Goal: Check status: Check status

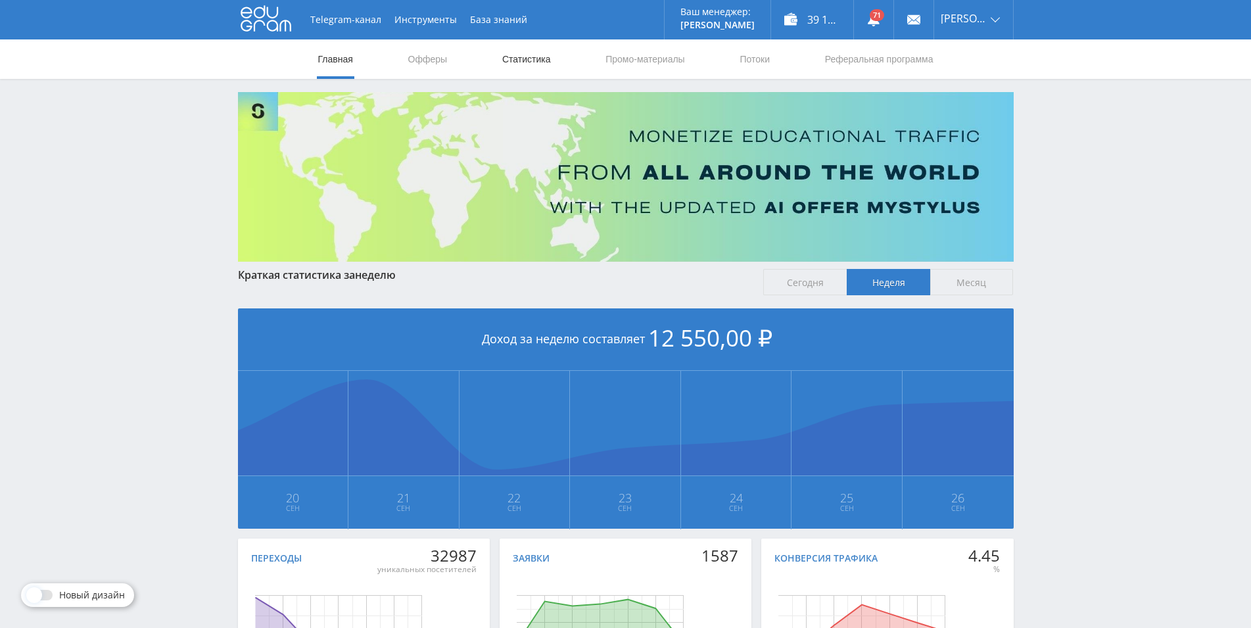
click at [514, 60] on link "Статистика" at bounding box center [526, 58] width 51 height 39
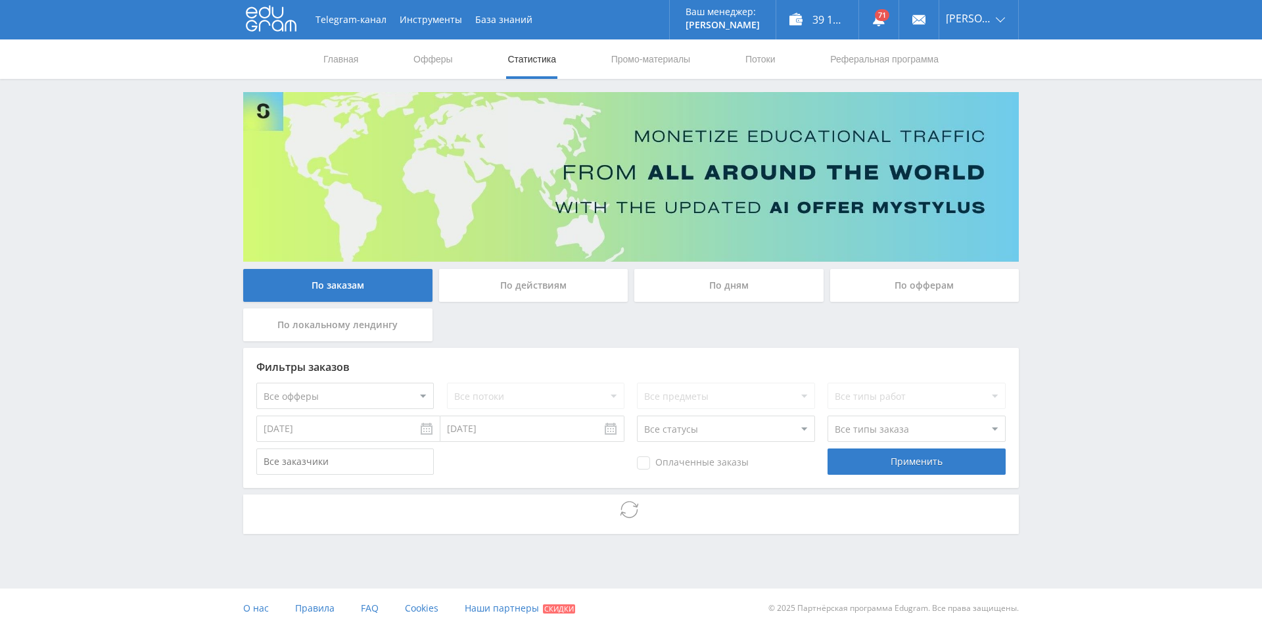
click at [695, 288] on div "По дням" at bounding box center [728, 285] width 189 height 33
click at [0, 0] on input "По дням" at bounding box center [0, 0] width 0 height 0
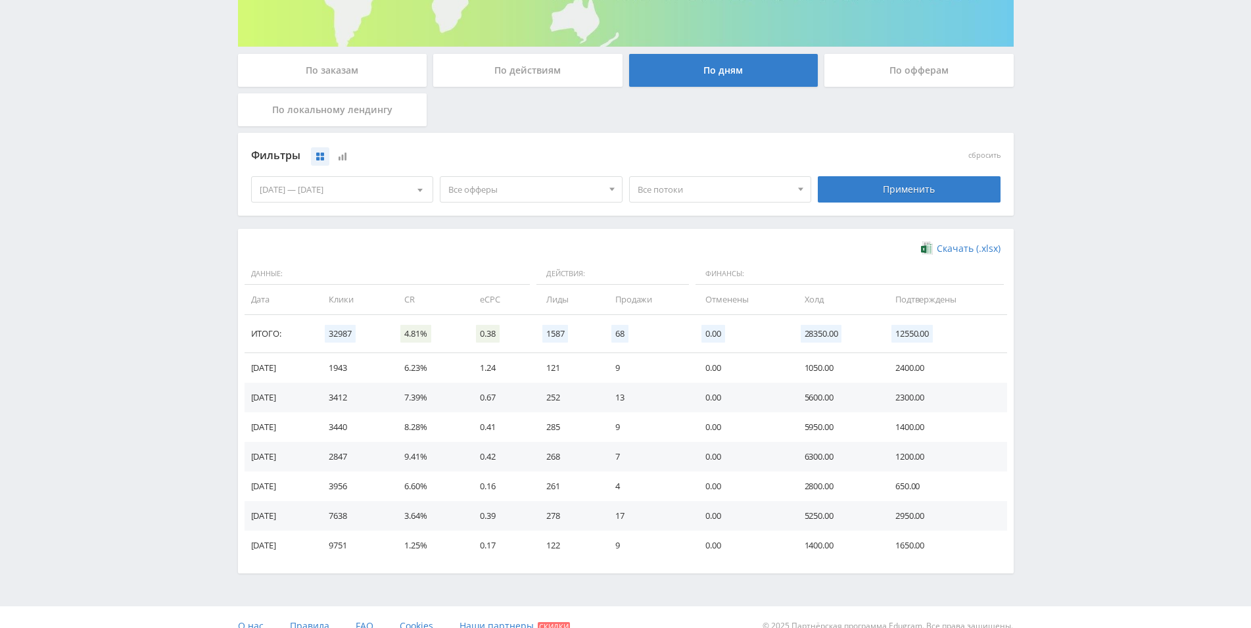
scroll to position [233, 0]
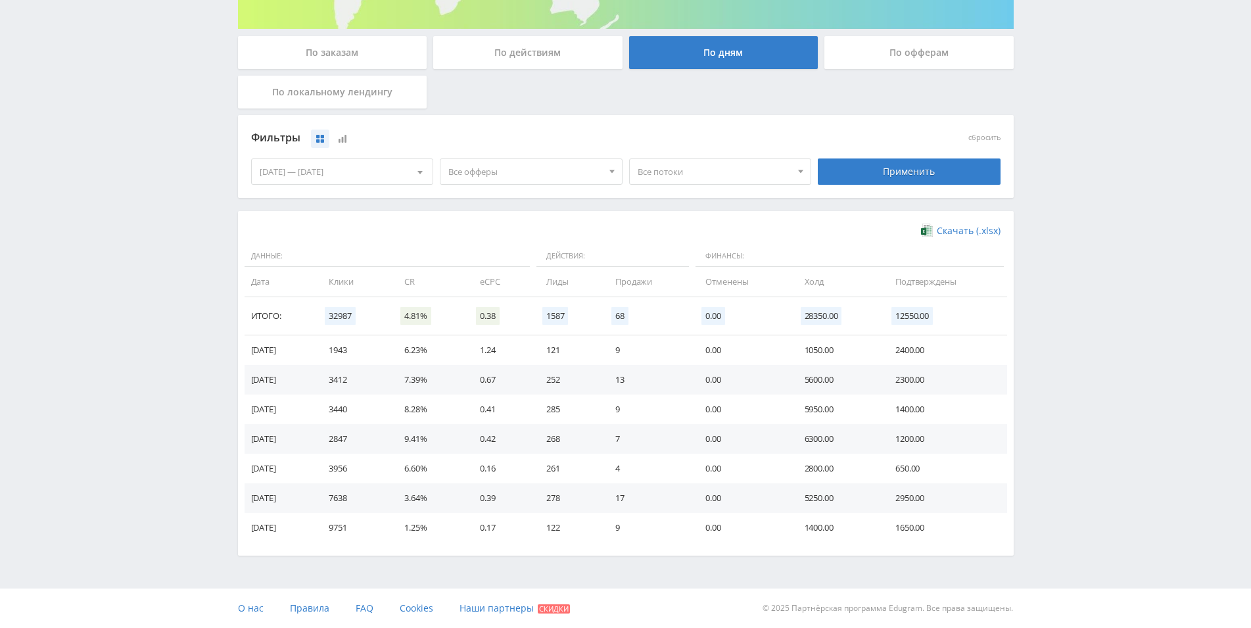
click at [350, 177] on div "[DATE] — [DATE]" at bounding box center [342, 171] width 181 height 25
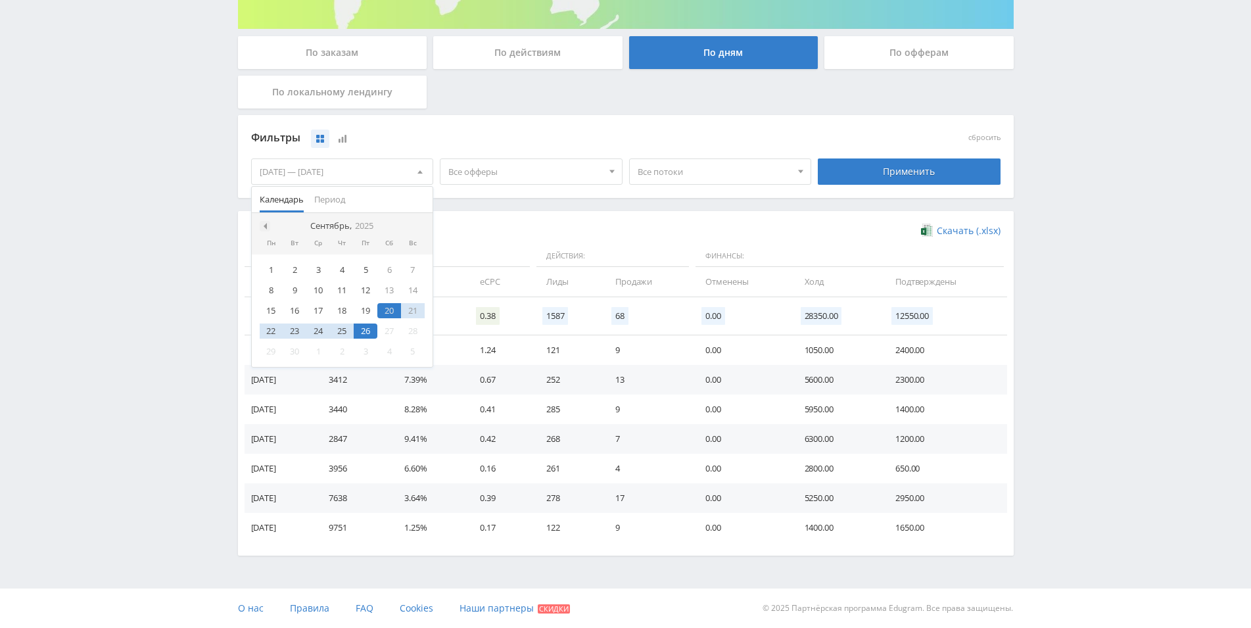
click at [267, 224] on div at bounding box center [265, 226] width 11 height 11
click at [367, 271] on div "1" at bounding box center [366, 269] width 24 height 15
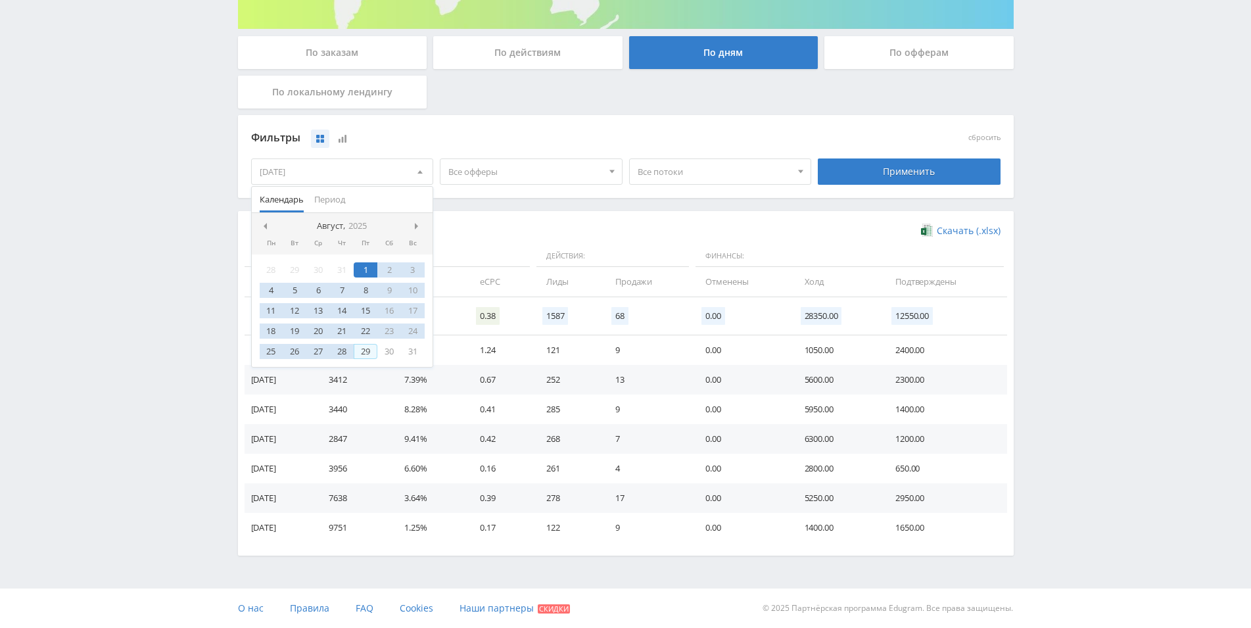
click at [367, 356] on div "29" at bounding box center [366, 351] width 24 height 15
click at [518, 205] on div "Фильтры сбросить 01.08.2025 — 29.08.2025 Календарь Период Август, 2025 Пн Вт Ср…" at bounding box center [625, 163] width 775 height 96
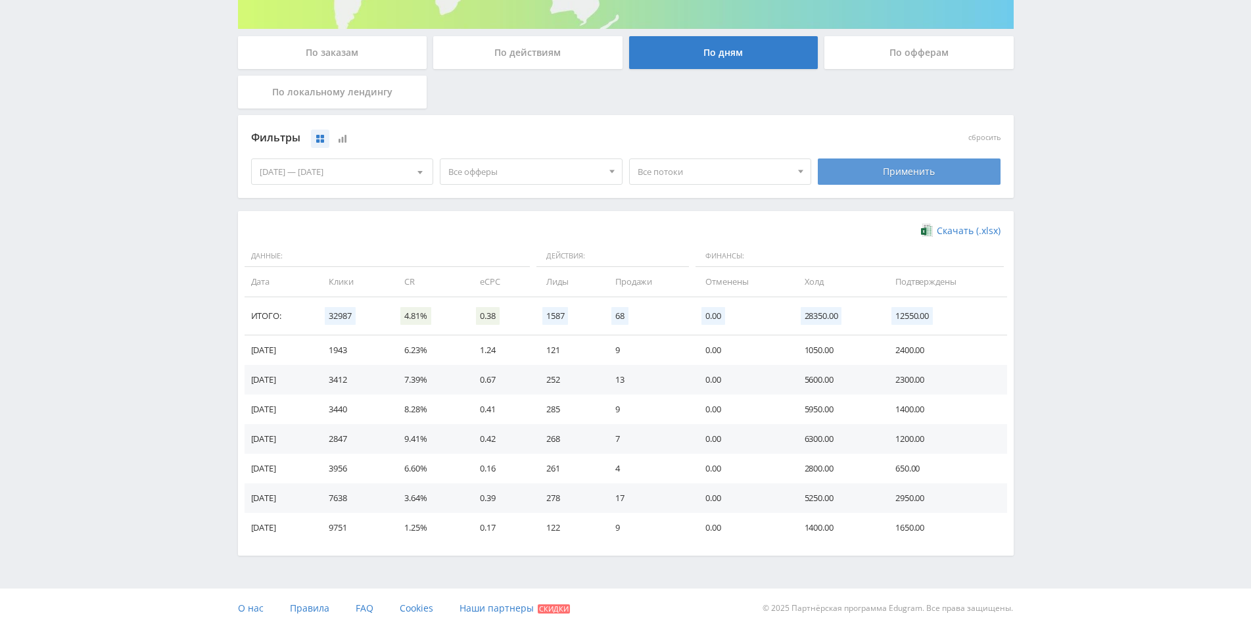
click at [867, 170] on div "Применить" at bounding box center [909, 171] width 183 height 26
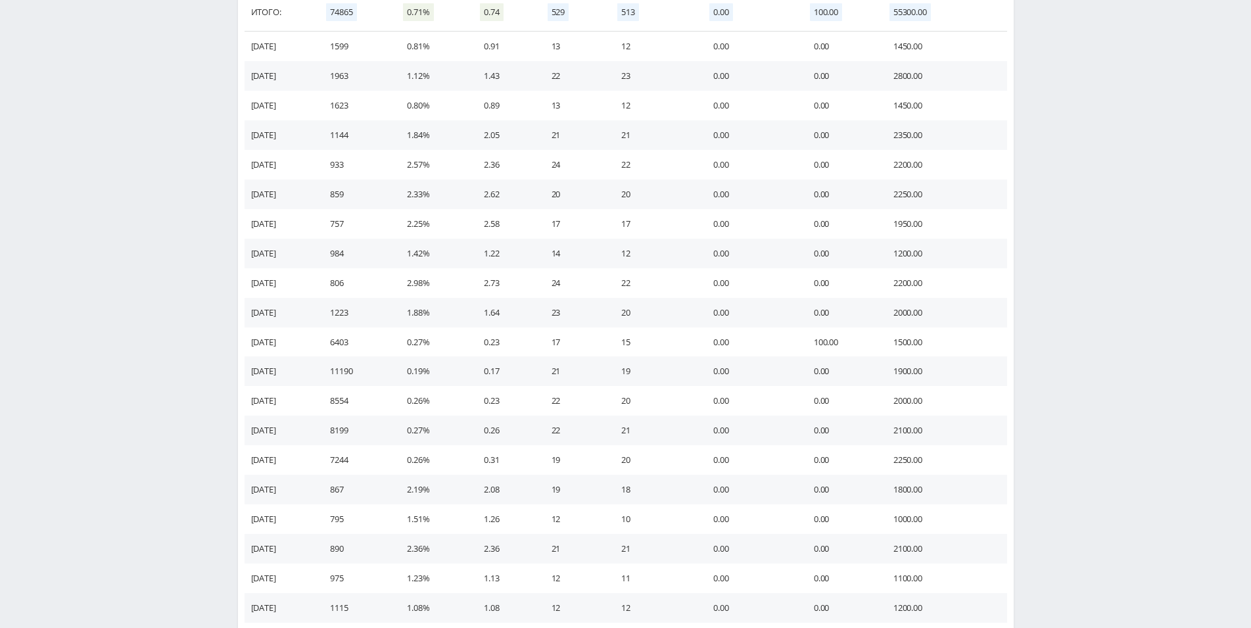
scroll to position [603, 0]
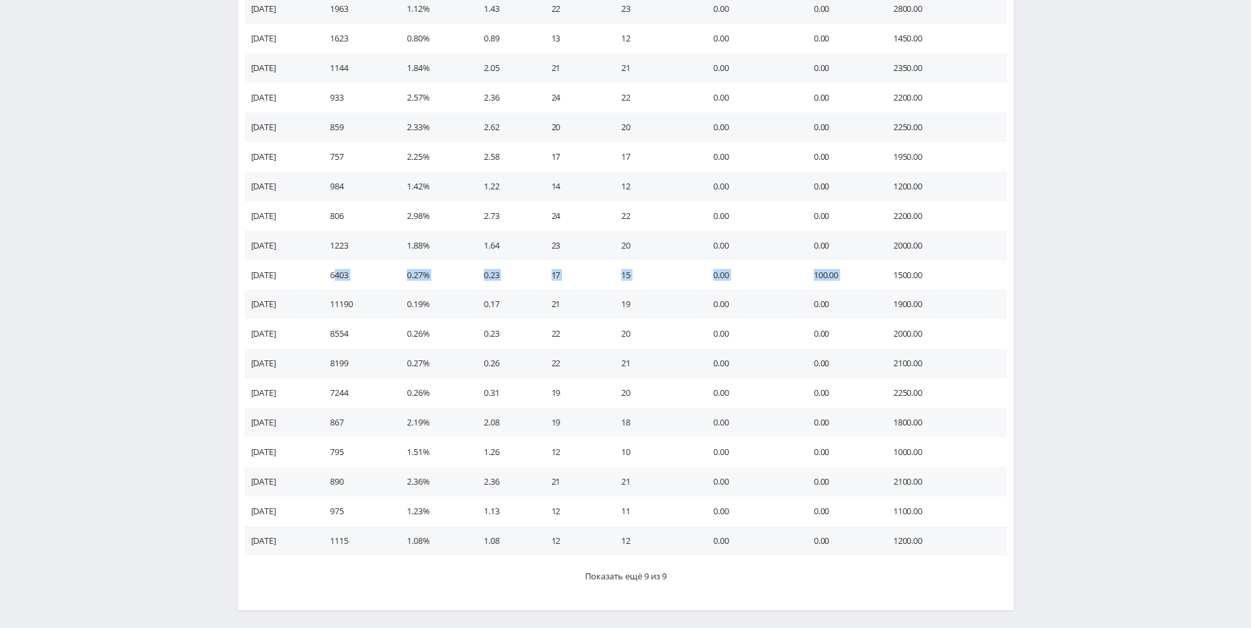
drag, startPoint x: 356, startPoint y: 276, endPoint x: 883, endPoint y: 276, distance: 527.1
click at [883, 276] on tr "19.08.2025 6403 0.27% 0.23 17 15 0.00 100.00 1500.00" at bounding box center [625, 275] width 762 height 30
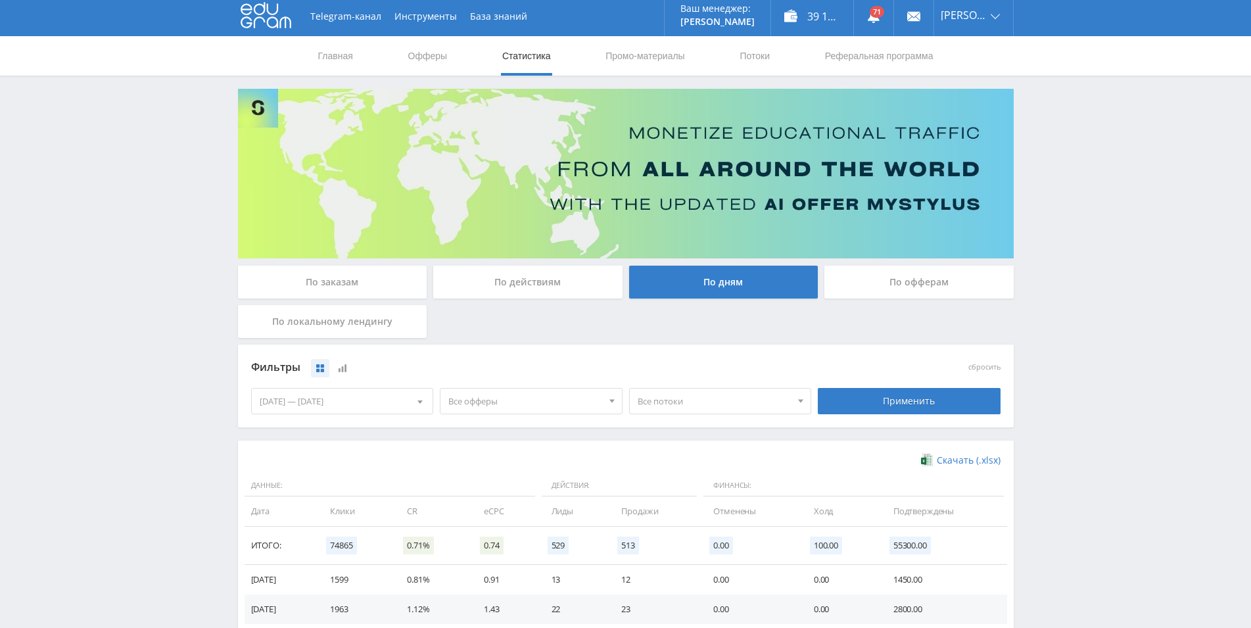
scroll to position [0, 0]
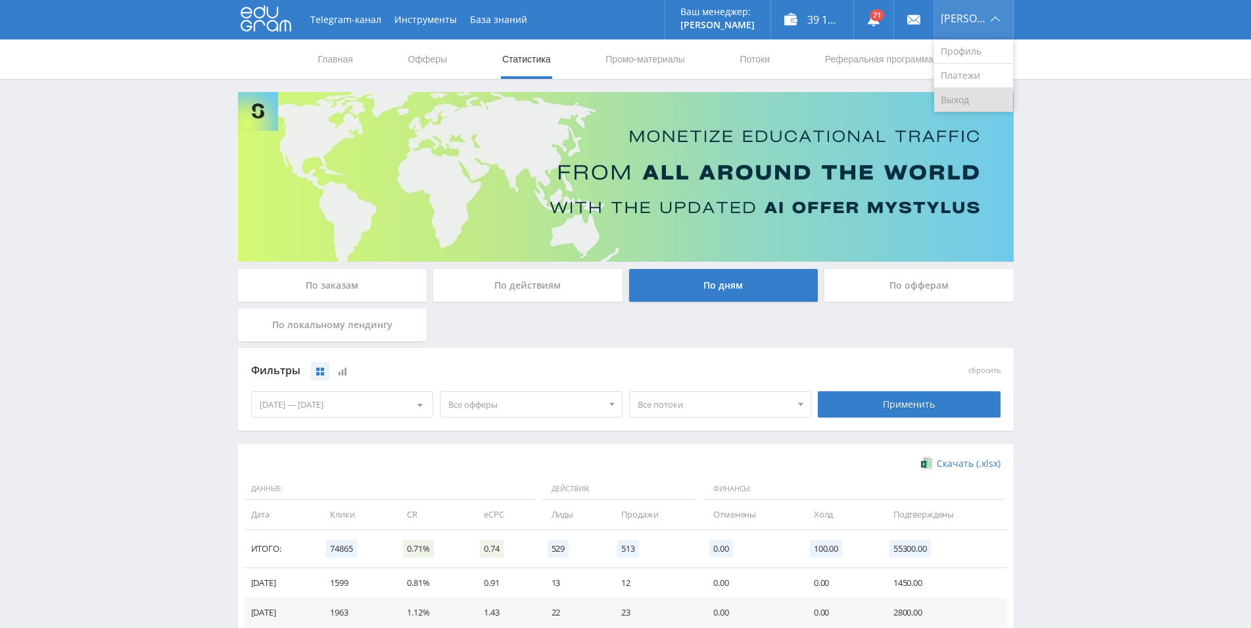
click at [967, 96] on link "Выход" at bounding box center [973, 100] width 79 height 24
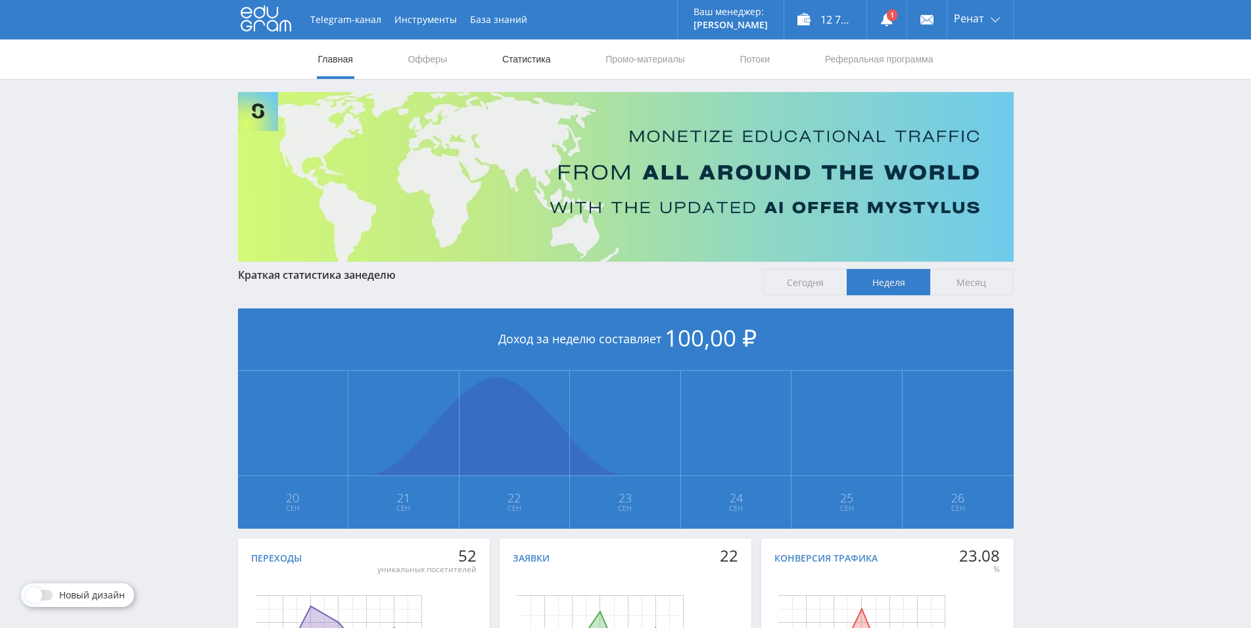
click at [521, 55] on link "Статистика" at bounding box center [526, 58] width 51 height 39
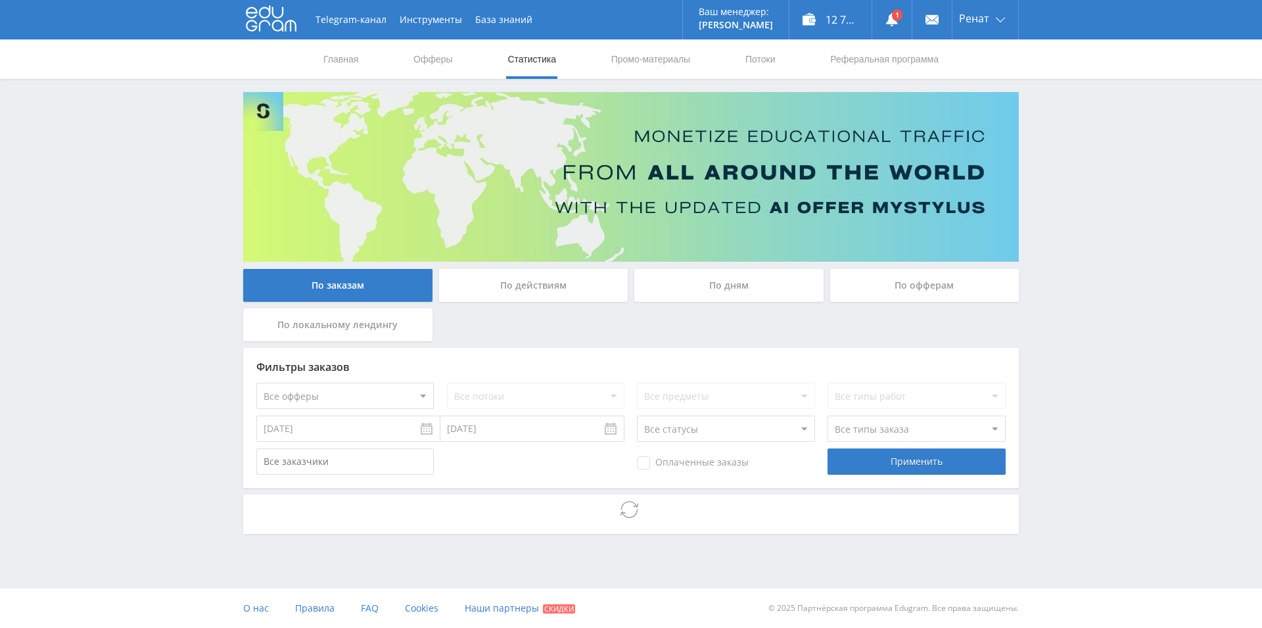
click at [746, 293] on div "По дням" at bounding box center [728, 285] width 189 height 33
click at [0, 0] on input "По дням" at bounding box center [0, 0] width 0 height 0
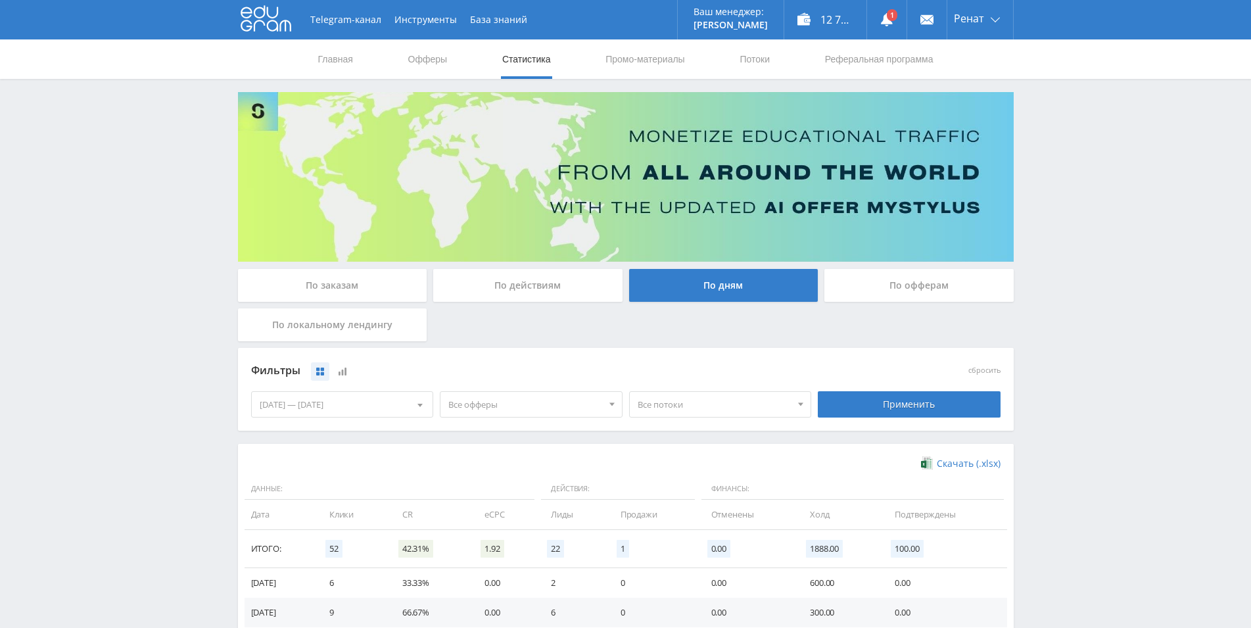
click at [343, 408] on div "[DATE] — [DATE]" at bounding box center [342, 404] width 181 height 25
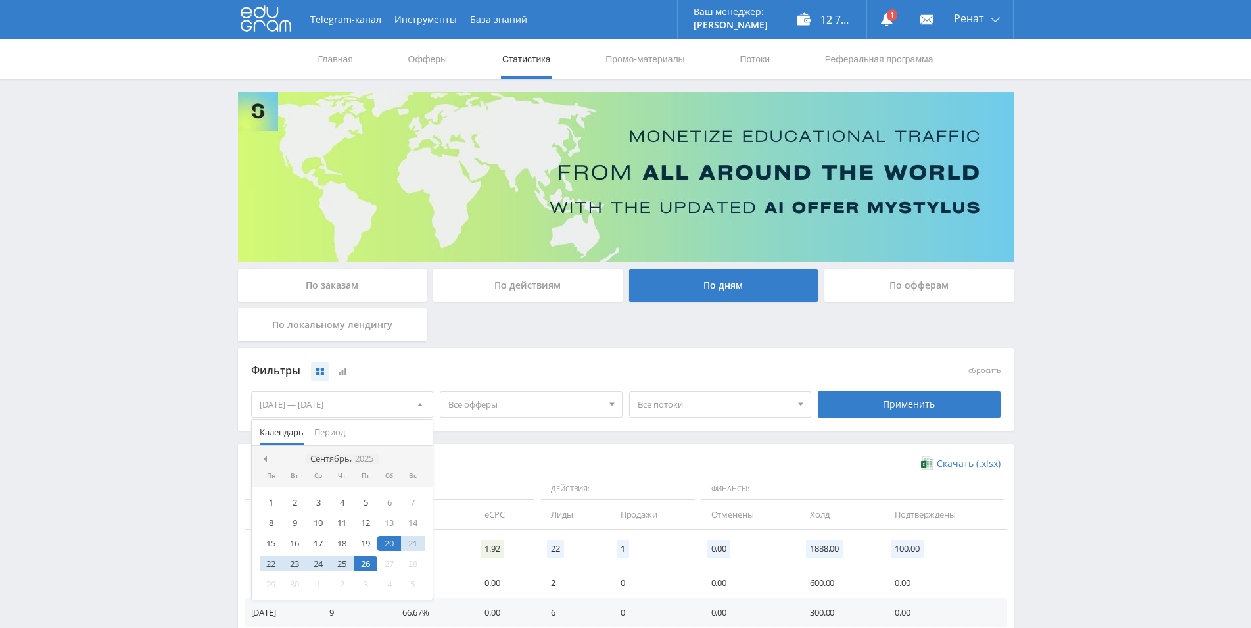
click at [361, 457] on icon "2025" at bounding box center [364, 458] width 18 height 10
click at [340, 457] on div "2025" at bounding box center [341, 458] width 29 height 11
click at [319, 522] on div "2024" at bounding box center [320, 520] width 41 height 15
click at [399, 563] on div "Дек" at bounding box center [396, 562] width 55 height 15
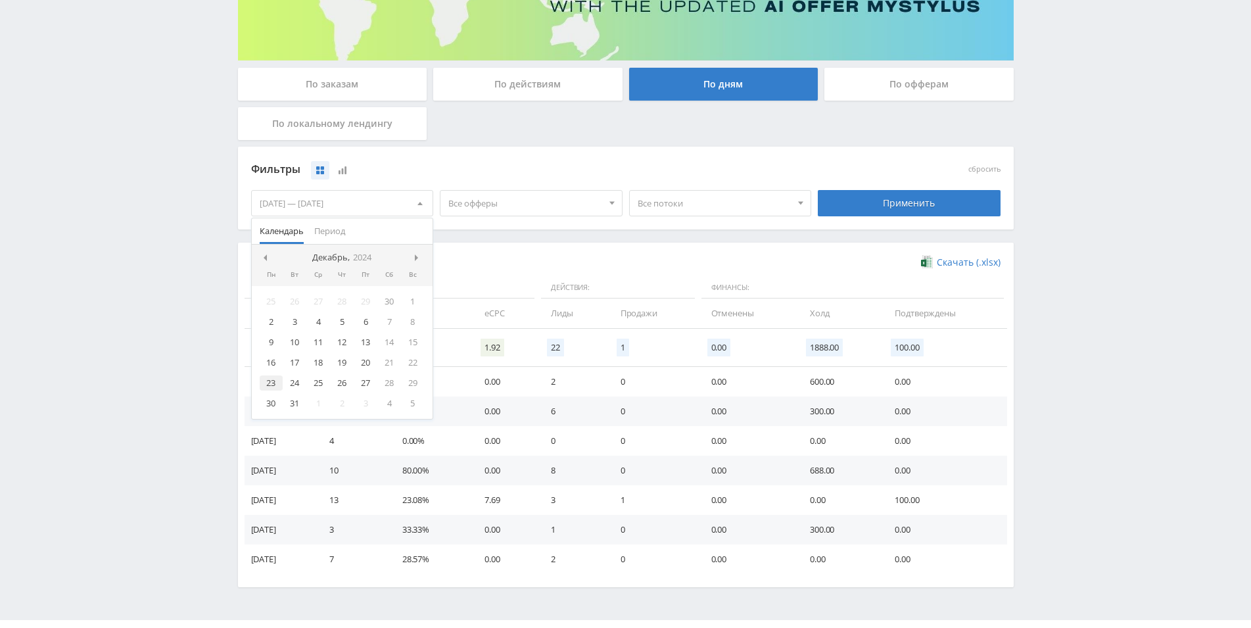
click at [264, 383] on div "23" at bounding box center [272, 382] width 24 height 15
click at [296, 400] on div "31" at bounding box center [295, 403] width 24 height 15
click at [528, 244] on div "Скачать (.xlsx) Данные: Действия: Финансы: Дата Клики CR eCPC Лиды Продажи Отме…" at bounding box center [625, 415] width 775 height 344
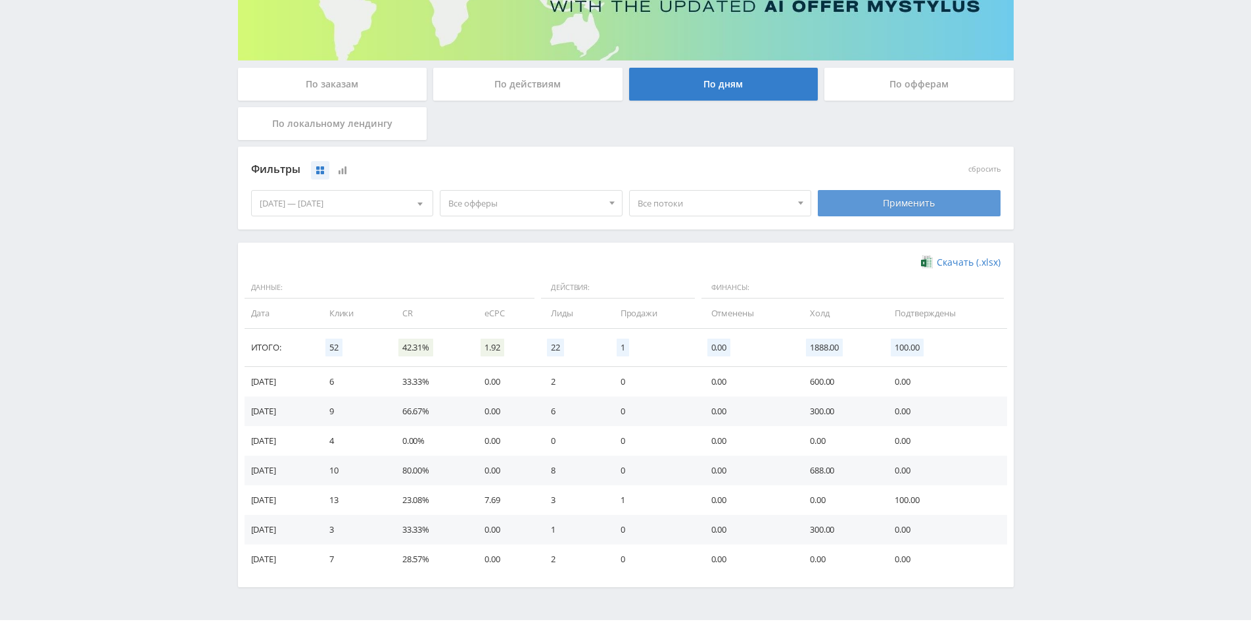
click at [848, 212] on div "Применить" at bounding box center [909, 203] width 183 height 26
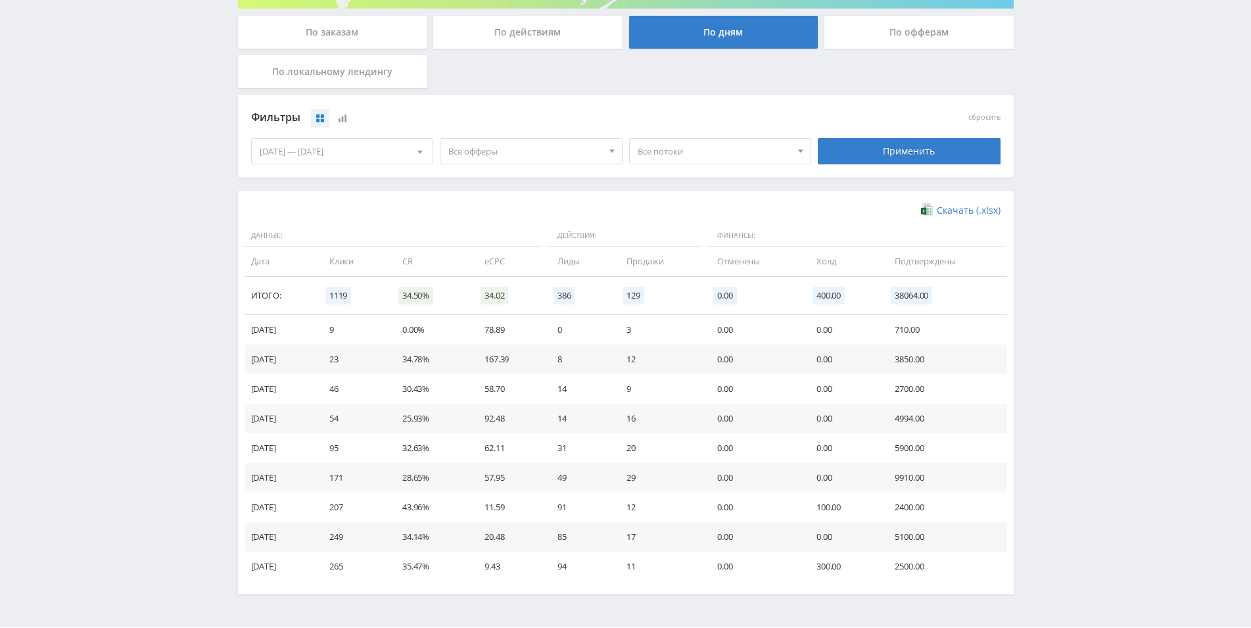
scroll to position [292, 0]
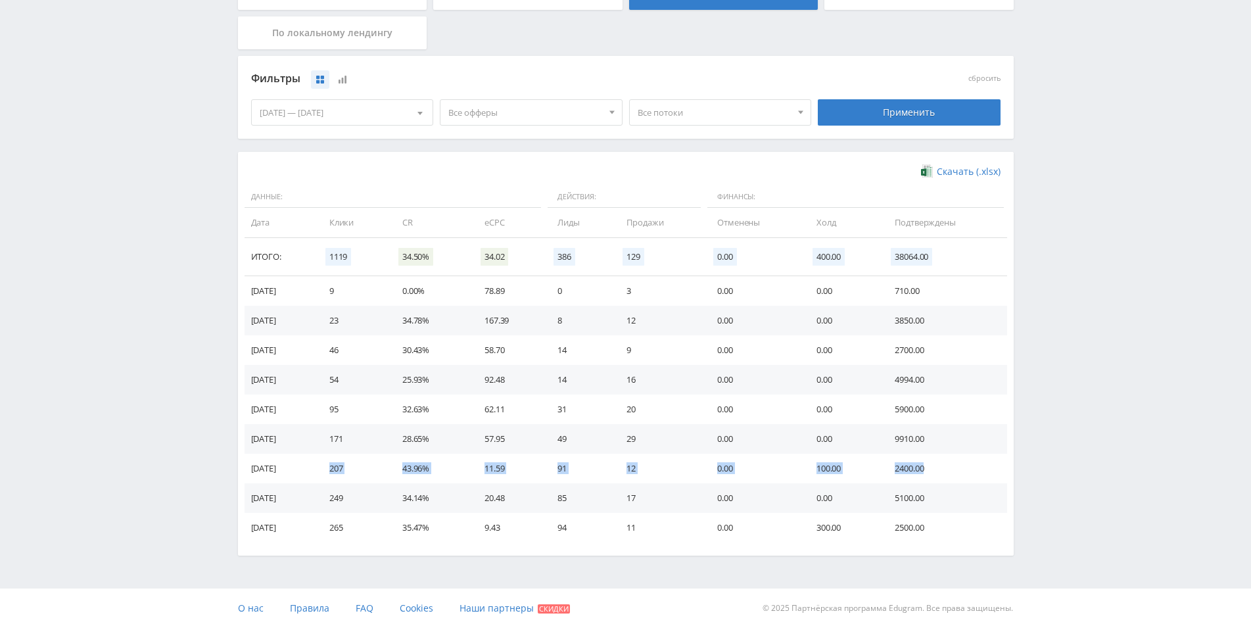
drag, startPoint x: 336, startPoint y: 465, endPoint x: 928, endPoint y: 465, distance: 592.1
click at [928, 465] on tr "[DATE] 207 43.96% 11.59 91 12 0.00 100.00 2400.00" at bounding box center [625, 468] width 762 height 30
click at [854, 434] on td "0.00" at bounding box center [842, 439] width 78 height 30
